Goal: Find specific page/section

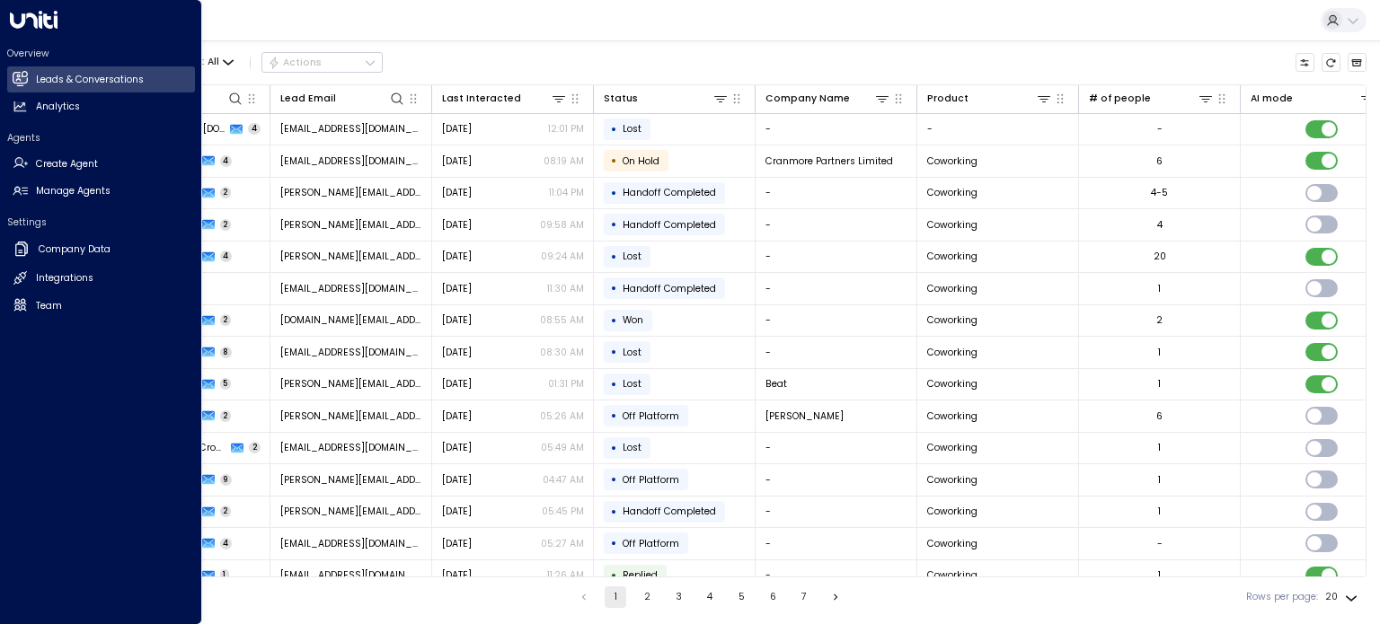
click at [1360, 19] on button at bounding box center [1344, 20] width 46 height 24
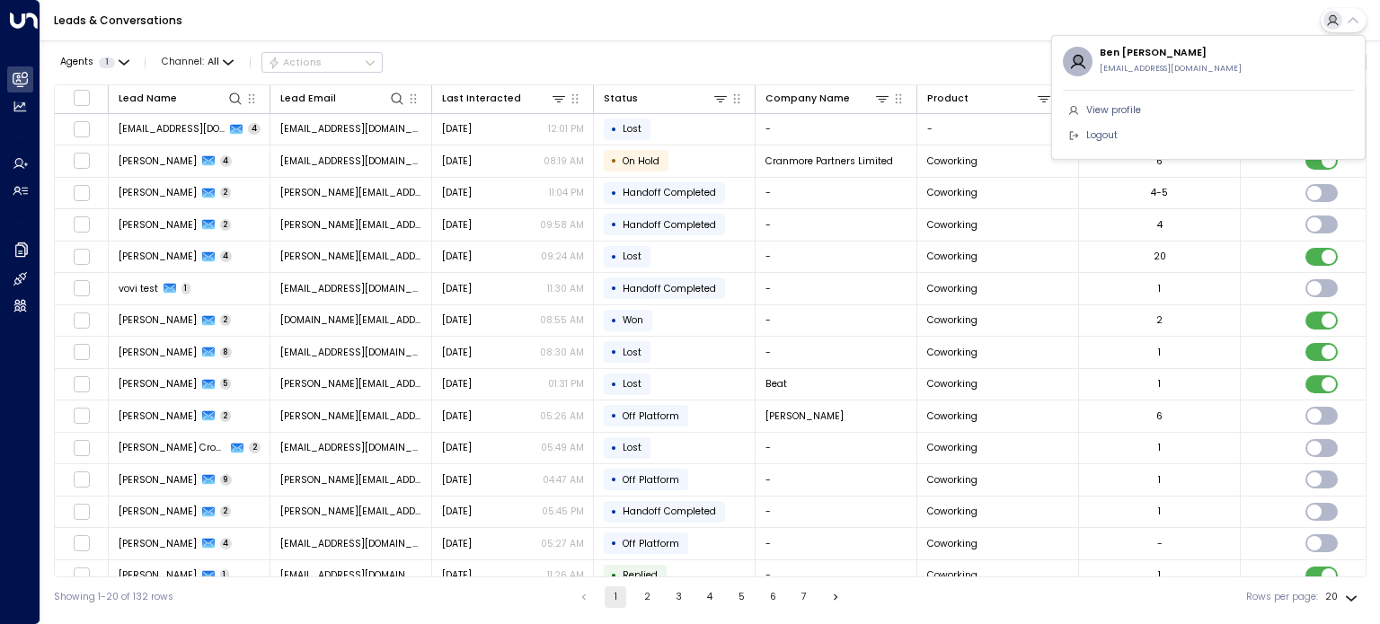
click at [22, 108] on div at bounding box center [690, 312] width 1380 height 624
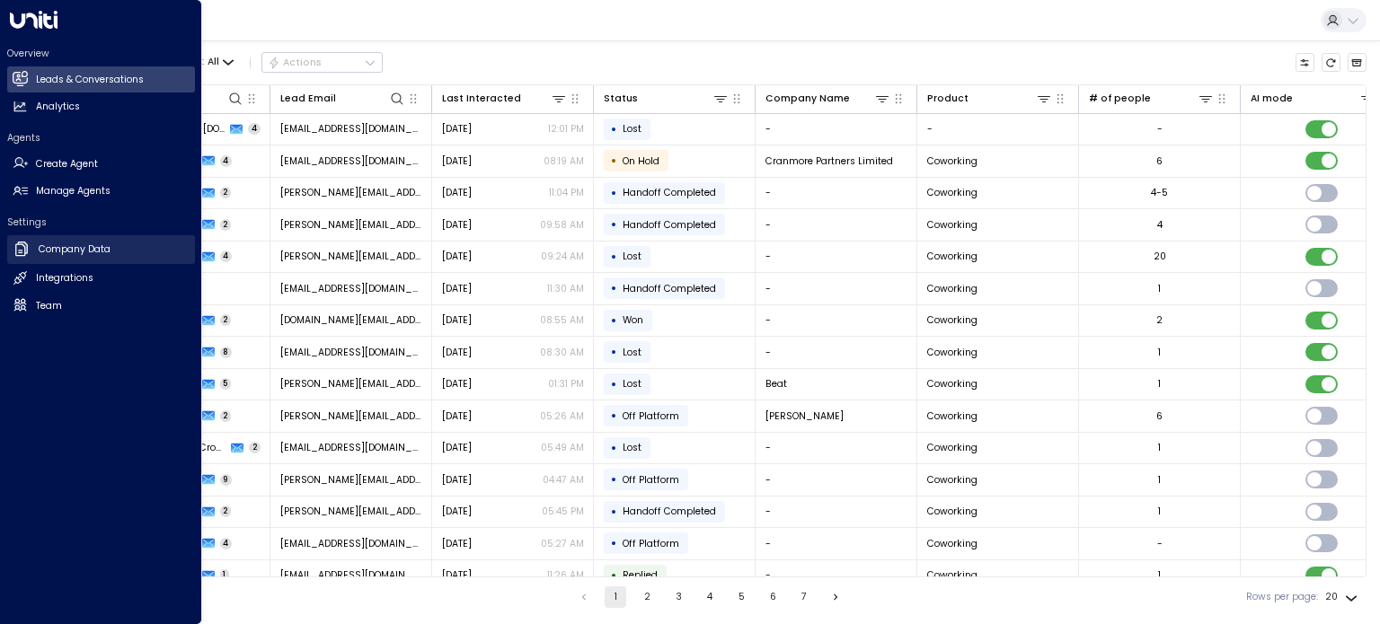
click at [54, 243] on h2 "Company Data" at bounding box center [75, 250] width 72 height 14
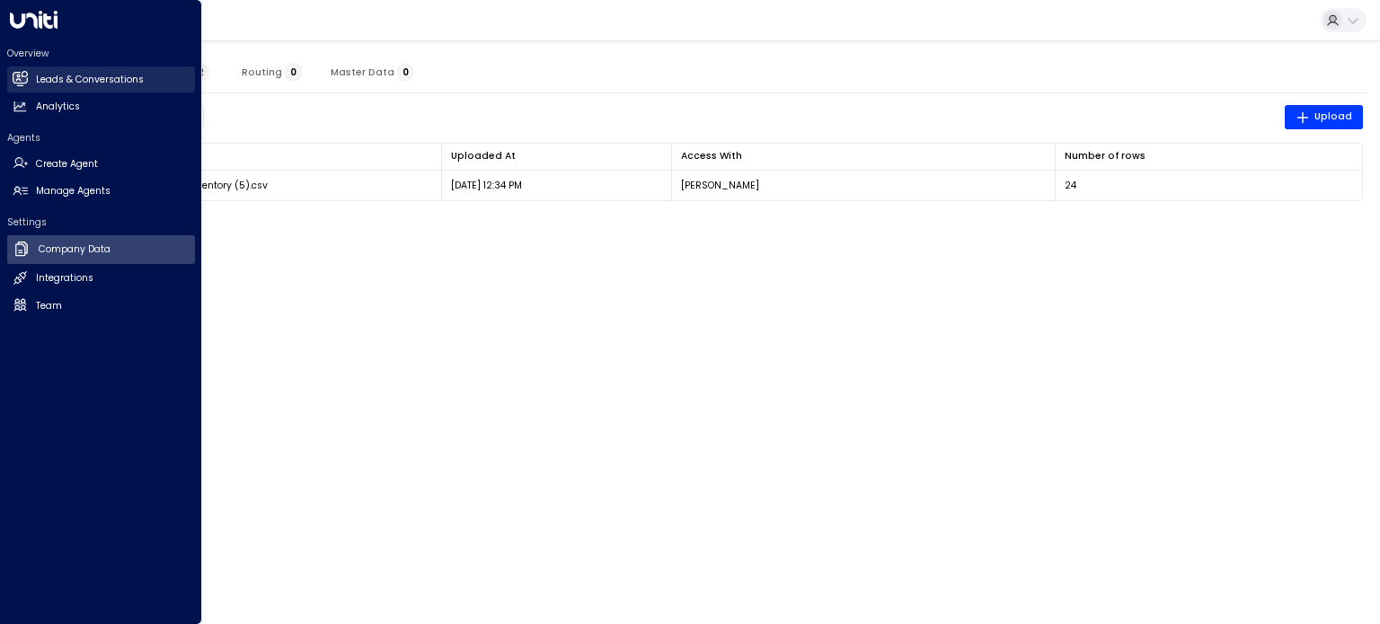
click at [19, 76] on icon at bounding box center [21, 78] width 12 height 15
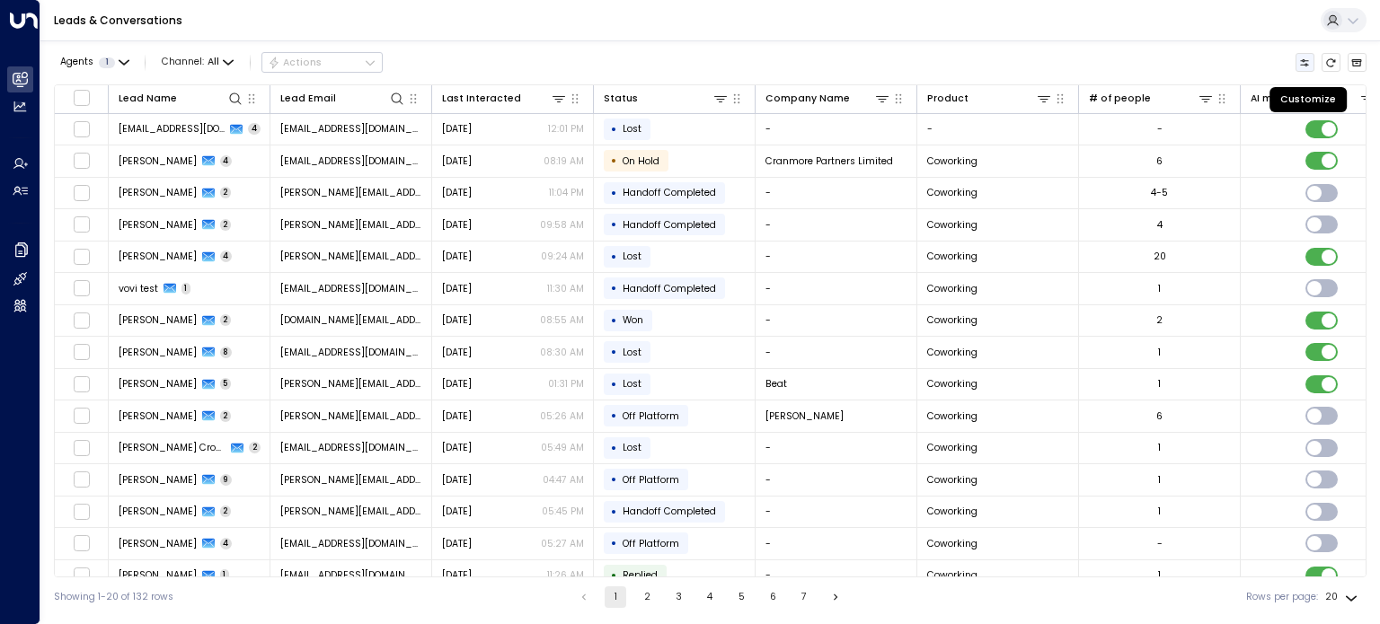
click at [1313, 62] on button "Customize" at bounding box center [1306, 63] width 20 height 20
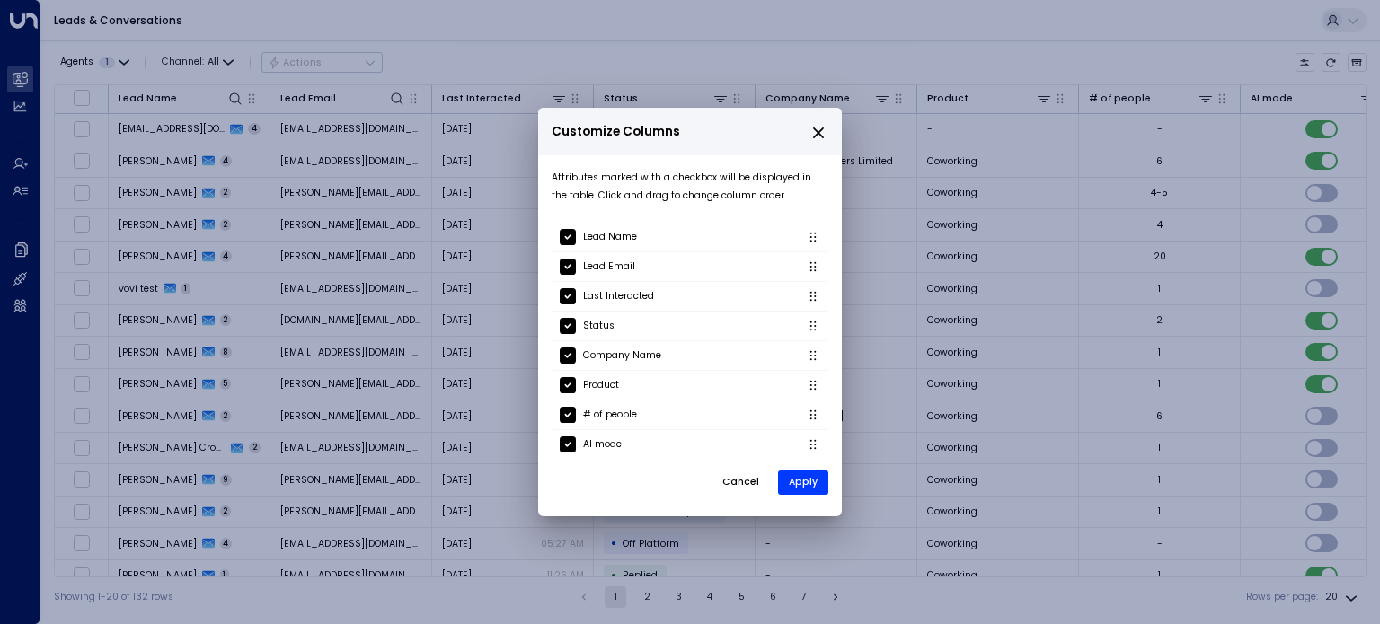
click at [817, 132] on icon "close" at bounding box center [818, 133] width 11 height 11
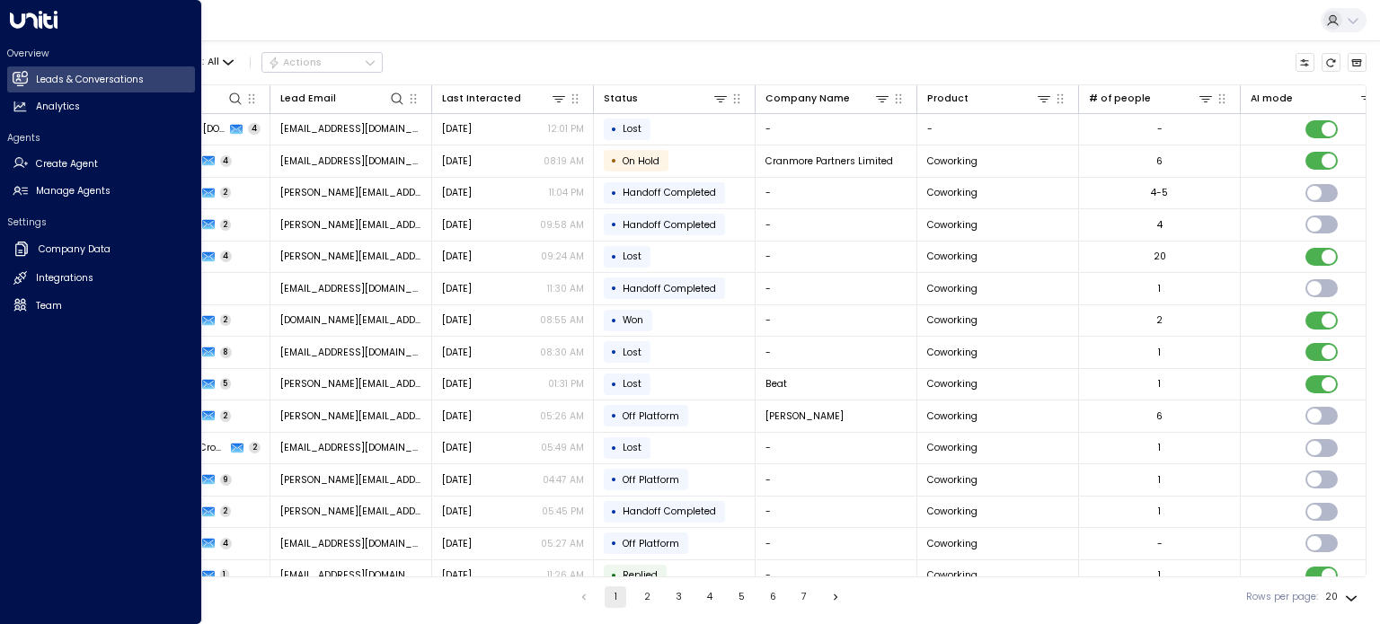
click at [14, 28] on icon at bounding box center [33, 20] width 48 height 18
